Goal: Information Seeking & Learning: Learn about a topic

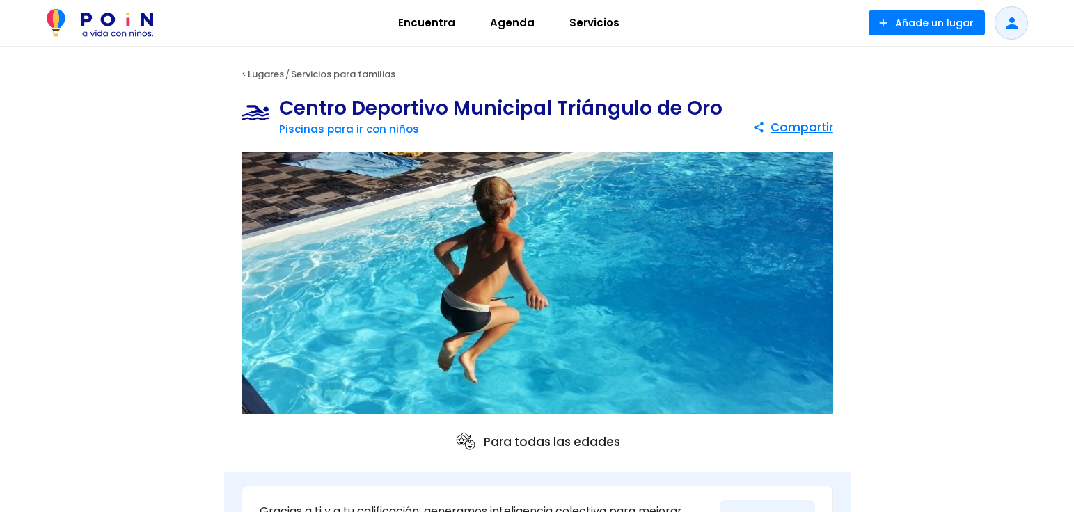
click at [626, 33] on span "Servicios" at bounding box center [594, 23] width 63 height 22
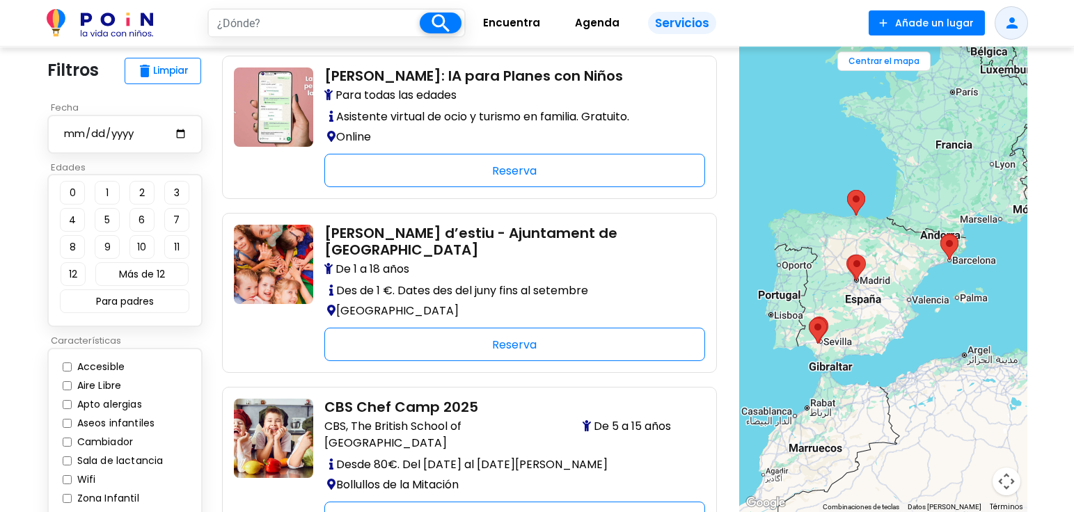
scroll to position [44, 0]
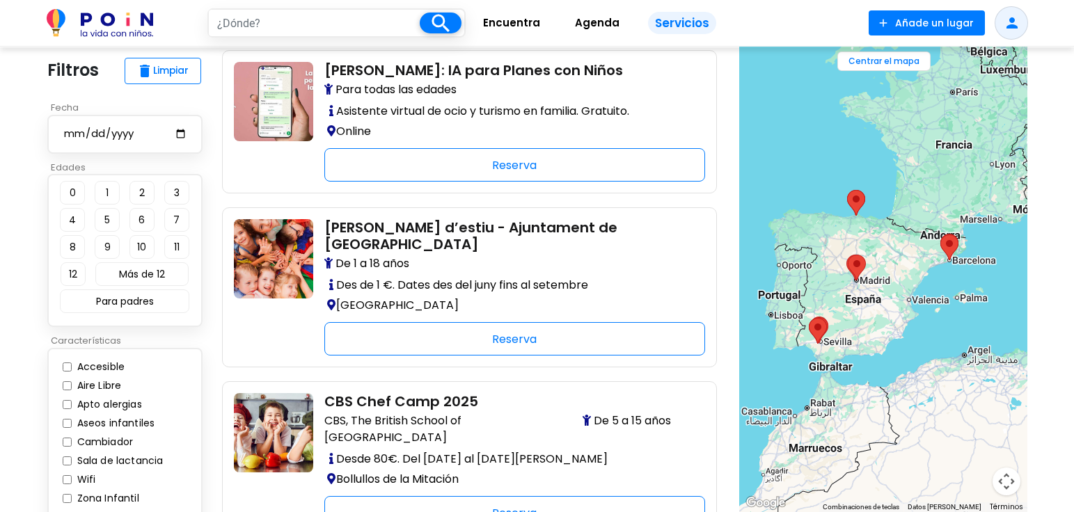
click at [365, 31] on input "text" at bounding box center [314, 23] width 211 height 26
type input "hacerse miembro"
click at [432, 25] on span at bounding box center [441, 23] width 42 height 21
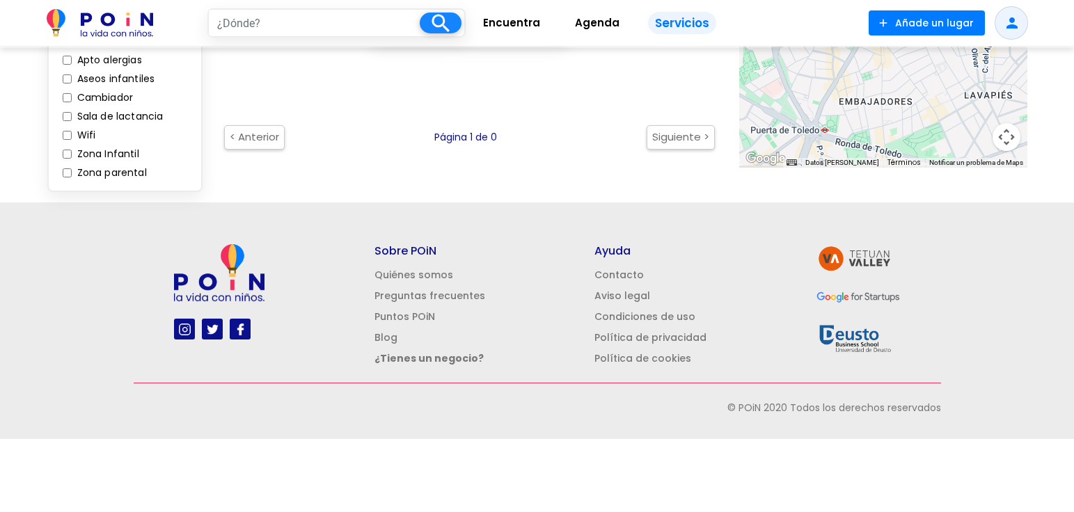
scroll to position [487, 0]
